Goal: Navigation & Orientation: Find specific page/section

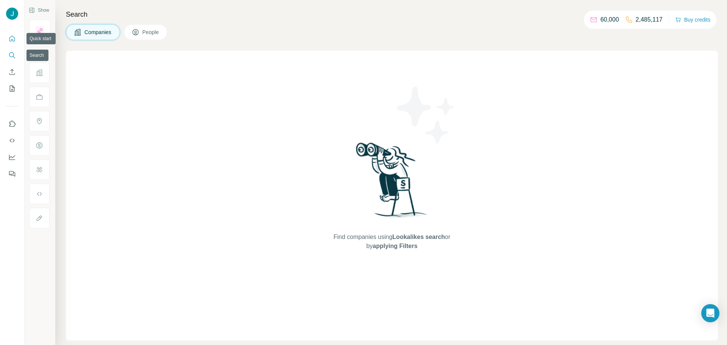
click at [12, 39] on icon "Quick start" at bounding box center [12, 39] width 8 height 8
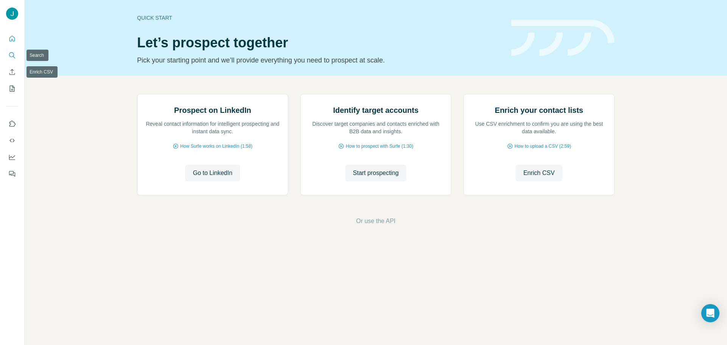
click at [10, 58] on icon "Search" at bounding box center [12, 56] width 8 height 8
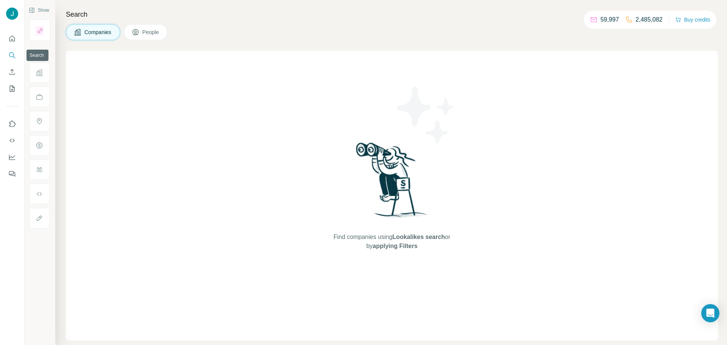
click at [133, 134] on div "Find companies using Lookalikes search or by applying Filters" at bounding box center [392, 196] width 652 height 290
click at [11, 43] on button "Quick start" at bounding box center [12, 39] width 12 height 14
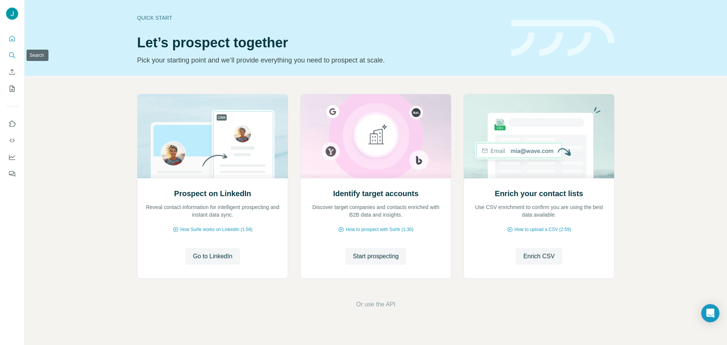
click at [7, 57] on button "Search" at bounding box center [12, 55] width 12 height 14
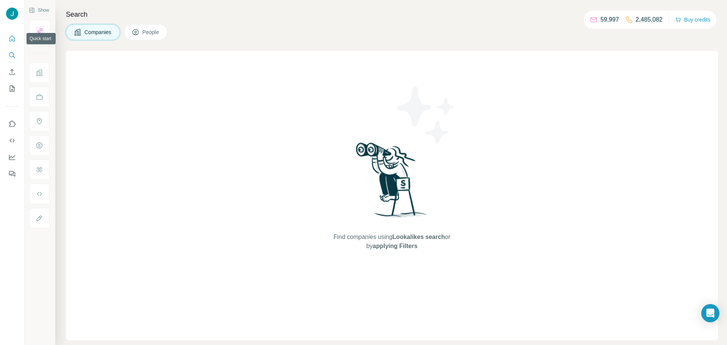
click at [11, 37] on icon "Quick start" at bounding box center [12, 39] width 6 height 6
